Goal: Information Seeking & Learning: Learn about a topic

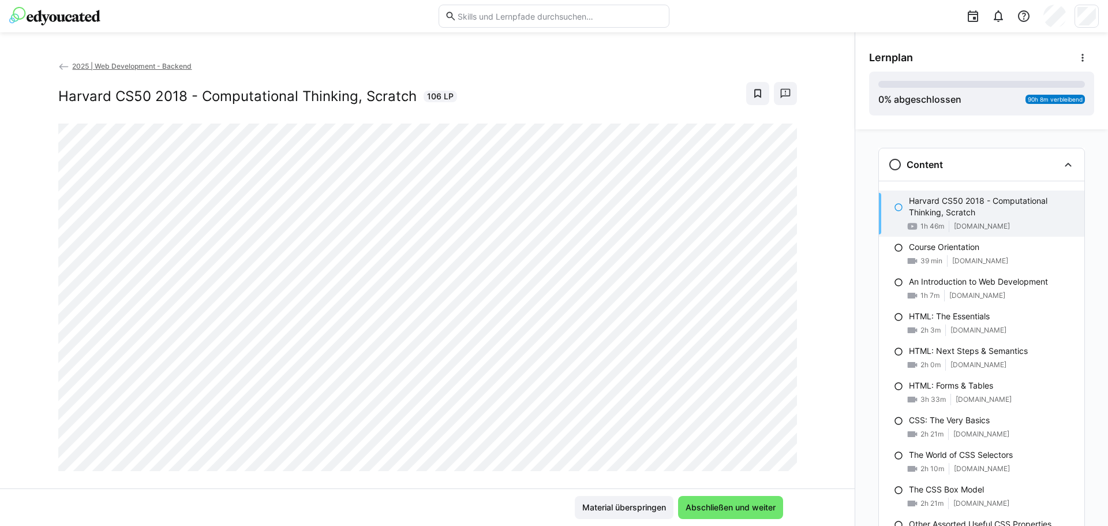
scroll to position [20, 0]
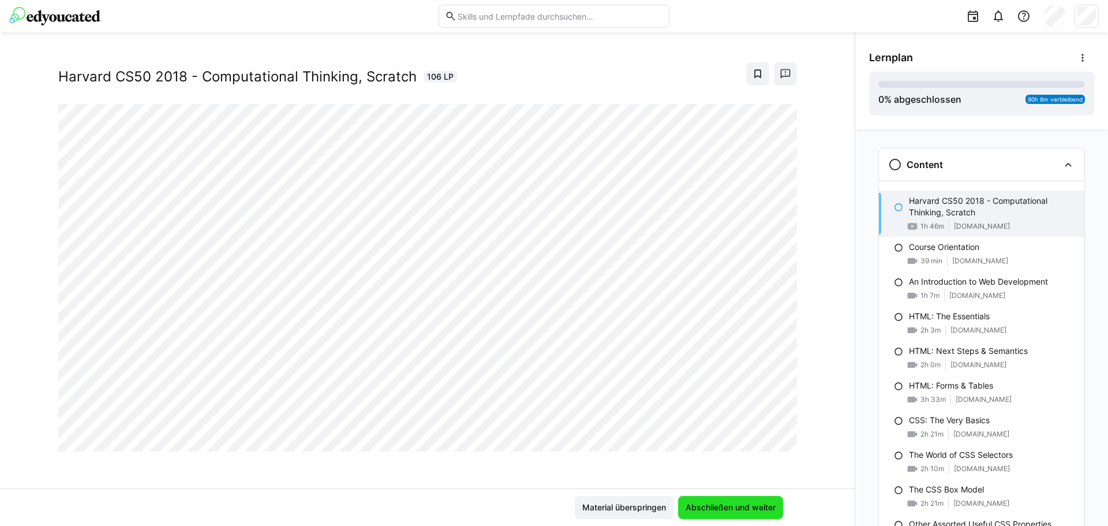
click at [755, 506] on span "Abschließen und weiter" at bounding box center [730, 507] width 93 height 12
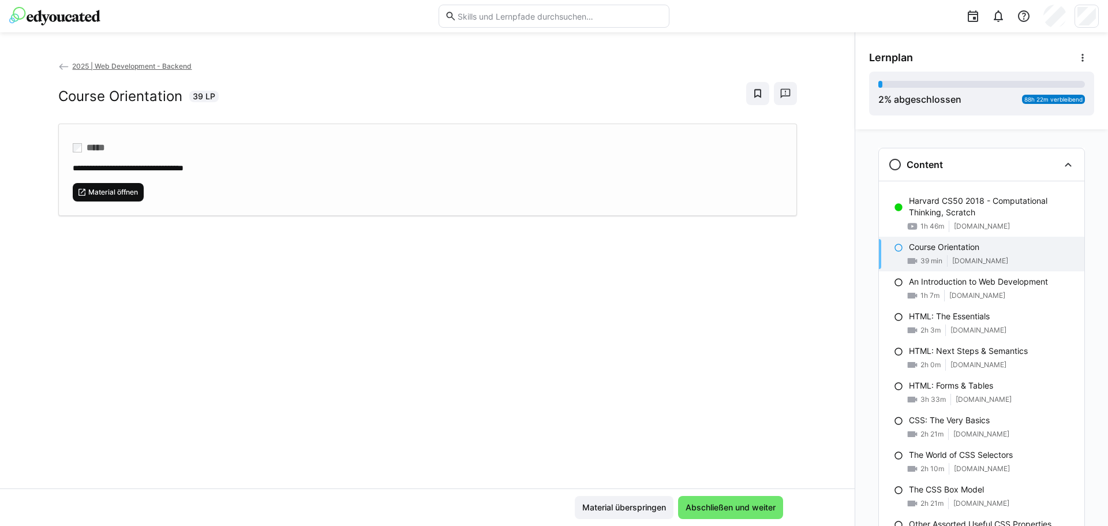
click at [115, 186] on span "Material öffnen" at bounding box center [109, 192] width 72 height 18
click at [107, 191] on span "Material öffnen" at bounding box center [113, 192] width 52 height 9
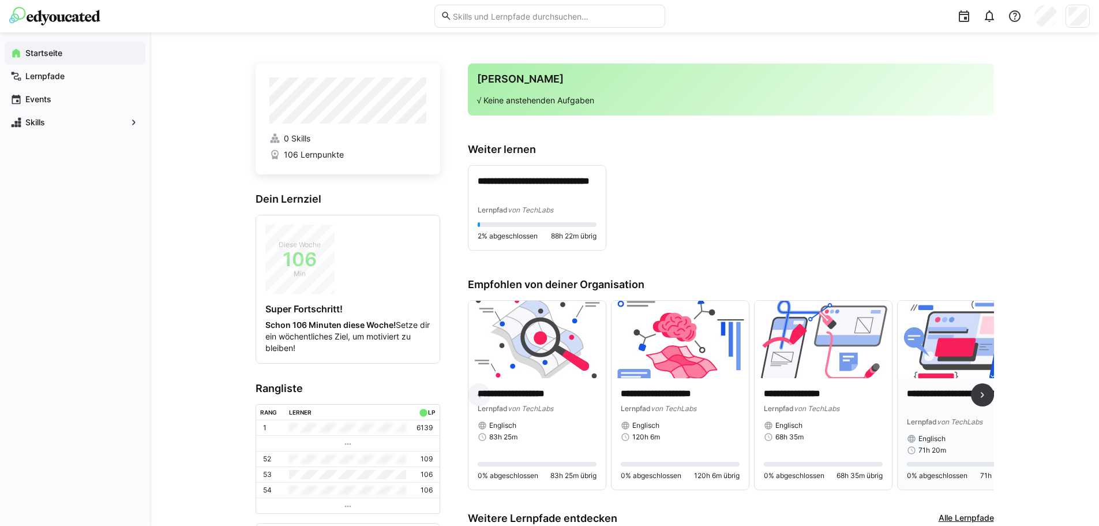
click at [939, 381] on div "**********" at bounding box center [966, 434] width 137 height 112
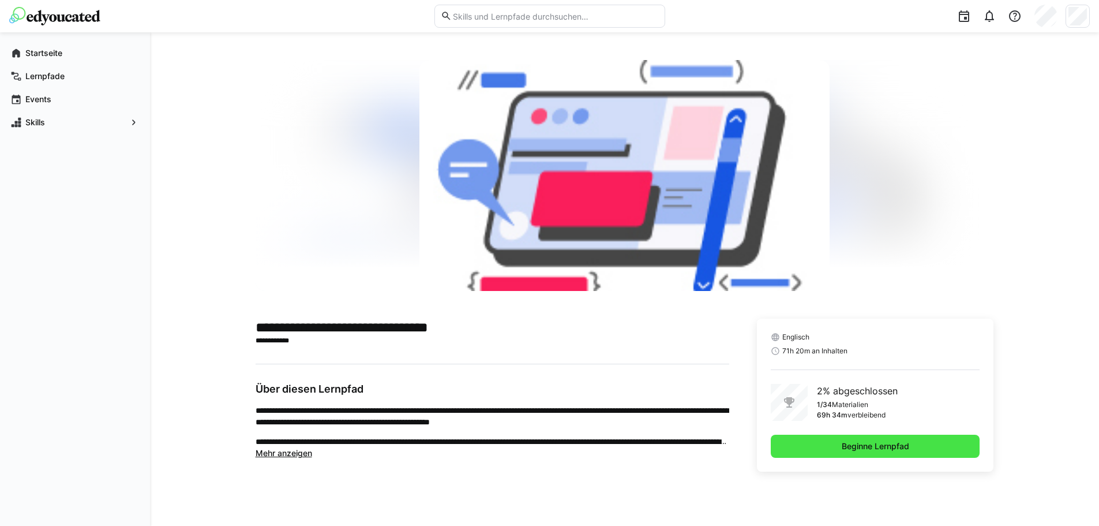
click at [855, 441] on span "Beginne Lernpfad" at bounding box center [875, 446] width 71 height 12
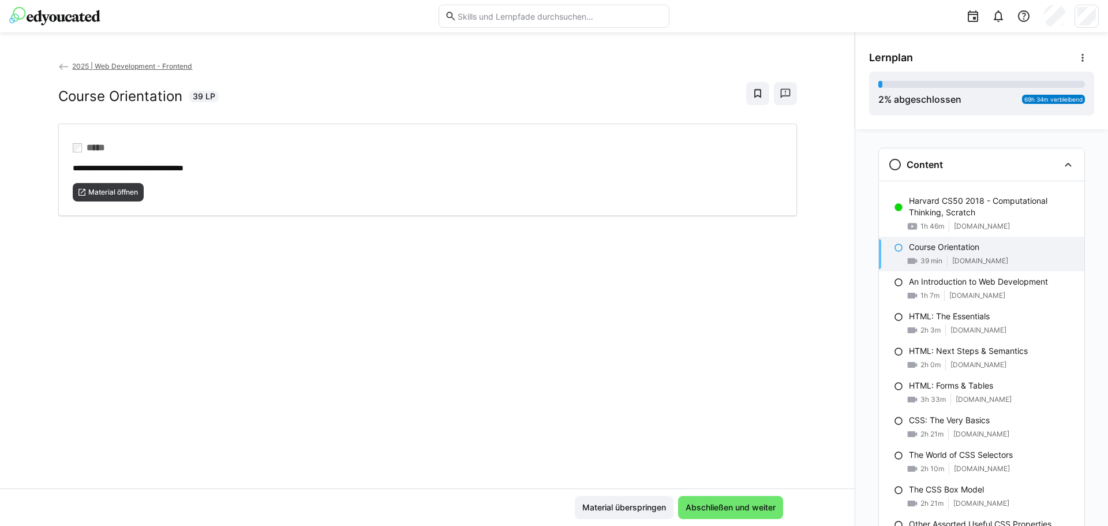
click at [956, 247] on p "Course Orientation" at bounding box center [944, 247] width 70 height 12
click at [137, 199] on span "Material öffnen" at bounding box center [109, 192] width 72 height 18
